Goal: Information Seeking & Learning: Learn about a topic

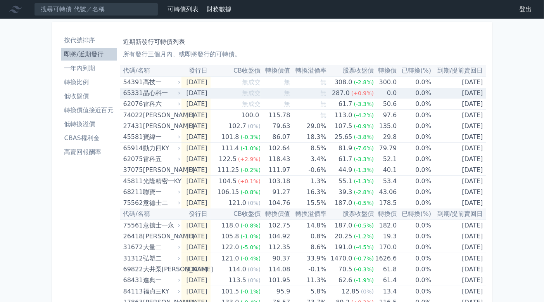
click at [161, 91] on div "晶心科一" at bounding box center [161, 93] width 36 height 11
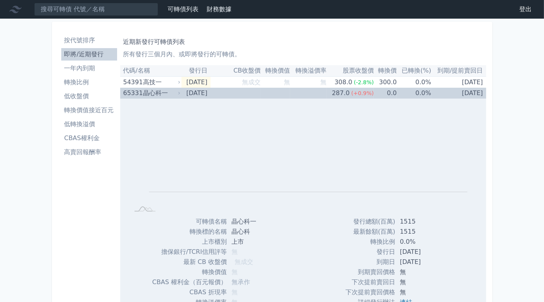
click at [161, 91] on div "晶心科一" at bounding box center [161, 93] width 36 height 11
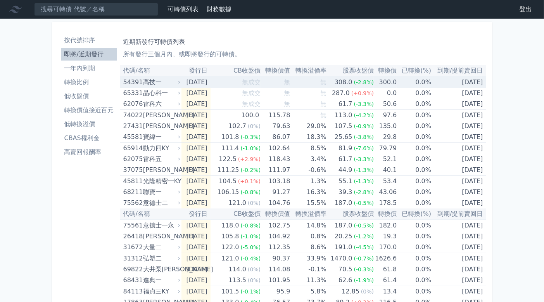
click at [162, 84] on div "高技一" at bounding box center [161, 82] width 36 height 11
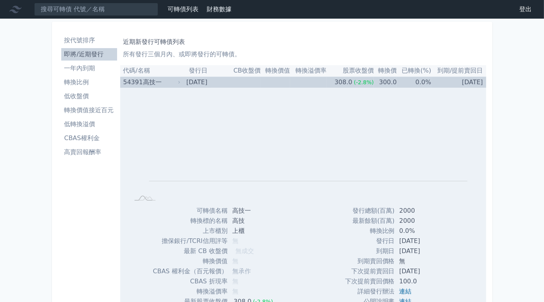
click at [162, 84] on div "高技一" at bounding box center [161, 82] width 36 height 11
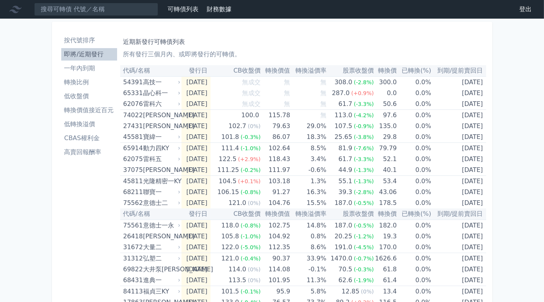
click at [101, 71] on li "一年內到期" at bounding box center [89, 68] width 56 height 9
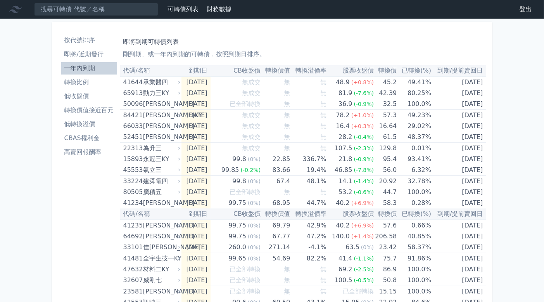
click at [100, 54] on li "即將/近期發行" at bounding box center [89, 54] width 56 height 9
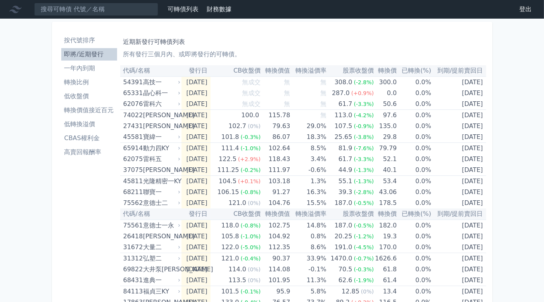
click at [328, 42] on h1 "近期新發行可轉債列表" at bounding box center [303, 41] width 360 height 9
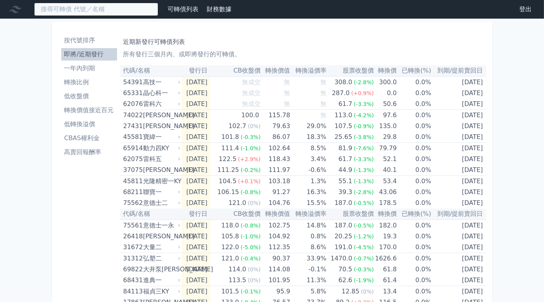
click at [136, 8] on input at bounding box center [96, 9] width 124 height 13
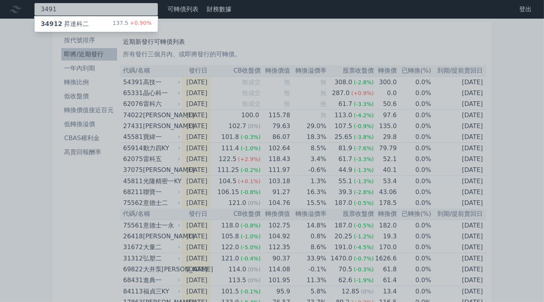
type input "3491"
click at [103, 23] on div "34912 昇達科二 137.5 +0.90%" at bounding box center [96, 24] width 123 height 16
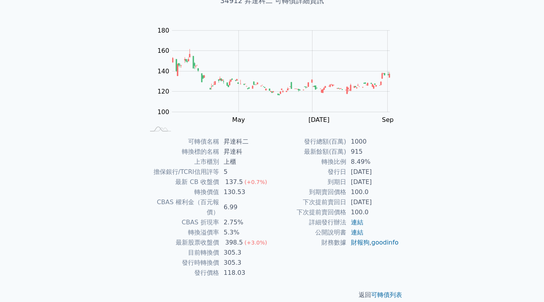
scroll to position [57, 0]
drag, startPoint x: 331, startPoint y: 151, endPoint x: 384, endPoint y: 199, distance: 72.2
click at [384, 199] on tbody "發行總額(百萬) 1000 最新餘額(百萬) 915 轉換比例 8.49% 發行日 2024-08-28 到期日 2029-08-28 到期賣回價格 100.…" at bounding box center [335, 192] width 127 height 111
click at [384, 199] on td "[DATE]" at bounding box center [372, 202] width 53 height 10
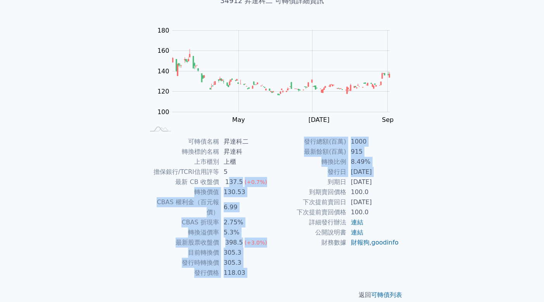
drag, startPoint x: 229, startPoint y: 183, endPoint x: 275, endPoint y: 180, distance: 46.3
click at [275, 180] on div "可轉債名稱 昇達科二 轉換標的名稱 昇達科 上市櫃別 上櫃 擔保銀行/TCRI信用評等 5 最新 CB 收盤價 137.5 (+0.7%) 轉換價值 130.…" at bounding box center [272, 207] width 273 height 141
click at [275, 180] on td "到期日" at bounding box center [309, 182] width 74 height 10
